Goal: Task Accomplishment & Management: Use online tool/utility

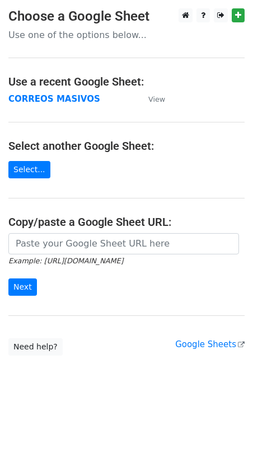
click at [29, 105] on td "CORREOS MASIVOS" at bounding box center [72, 99] width 129 height 13
click at [32, 102] on strong "CORREOS MASIVOS" at bounding box center [54, 99] width 92 height 10
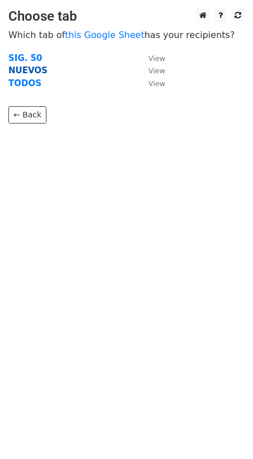
click at [22, 70] on strong "NUEVOS" at bounding box center [27, 70] width 39 height 10
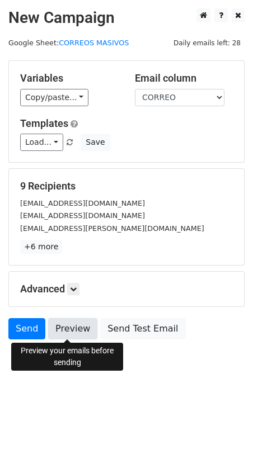
click at [68, 330] on link "Preview" at bounding box center [72, 328] width 49 height 21
